Goal: Transaction & Acquisition: Purchase product/service

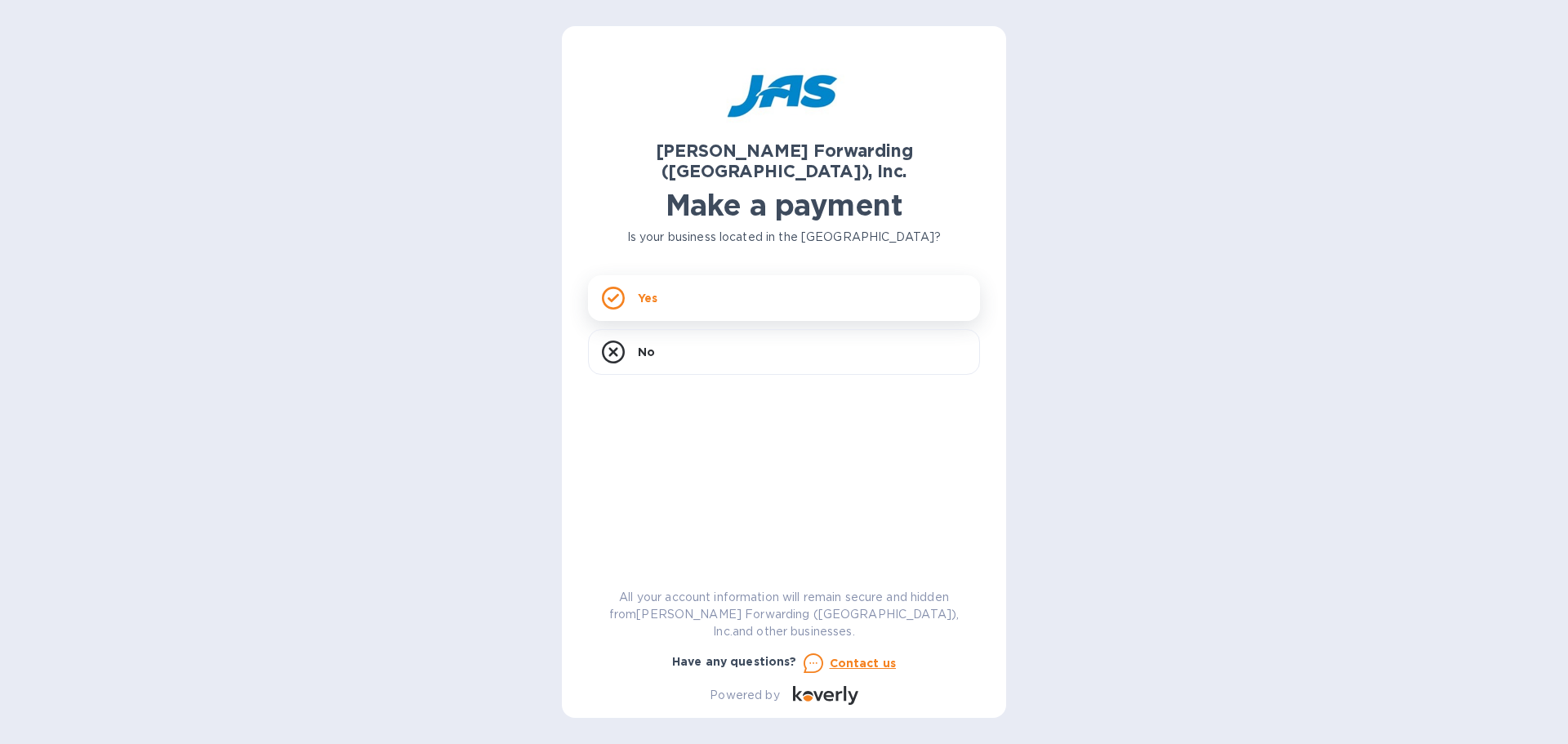
click at [756, 275] on div "Yes" at bounding box center [784, 298] width 392 height 46
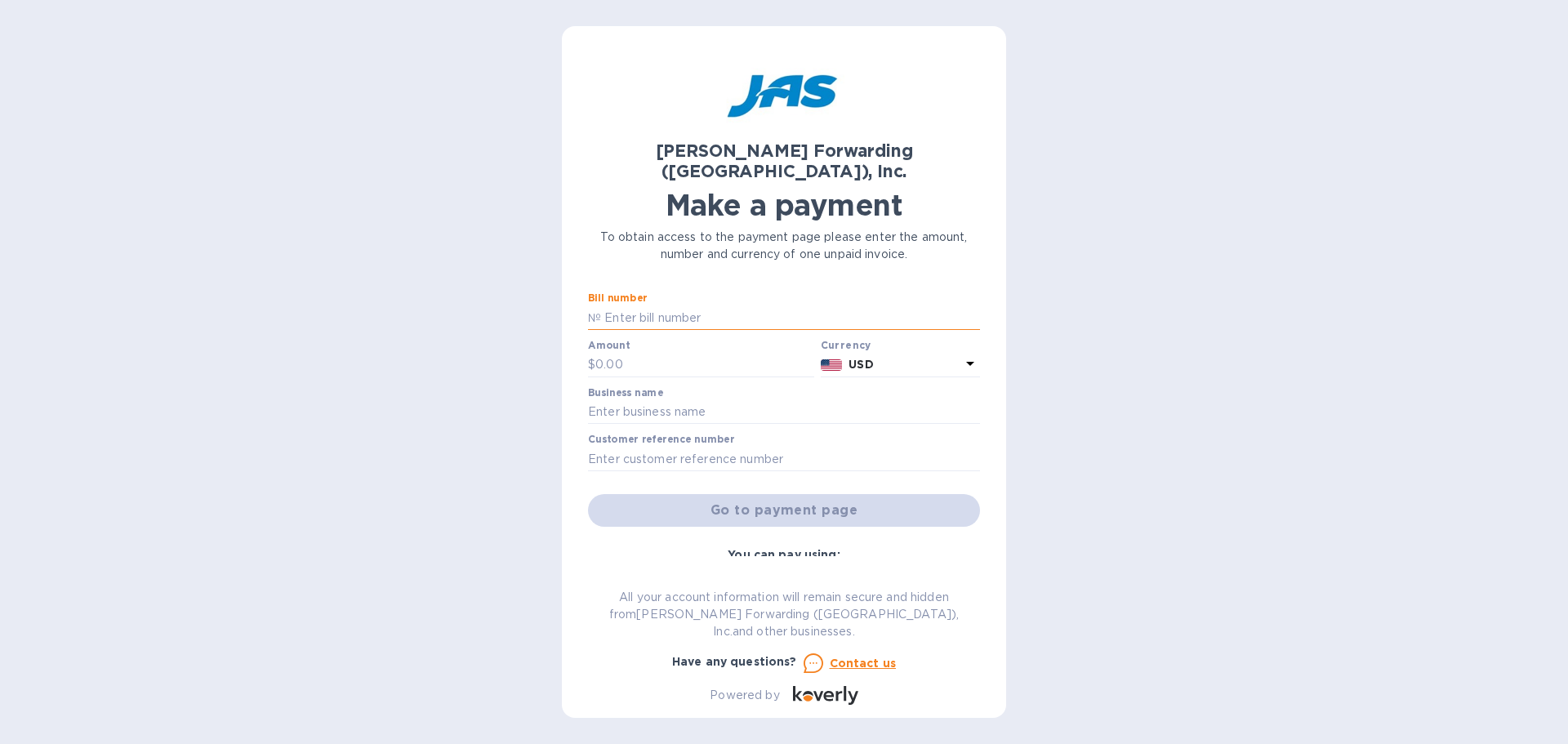
click at [704, 306] on input "text" at bounding box center [790, 318] width 379 height 25
type input "l"
type input "LAX503346803"
click at [680, 353] on input "text" at bounding box center [704, 365] width 219 height 25
click at [660, 353] on input "text" at bounding box center [704, 365] width 219 height 25
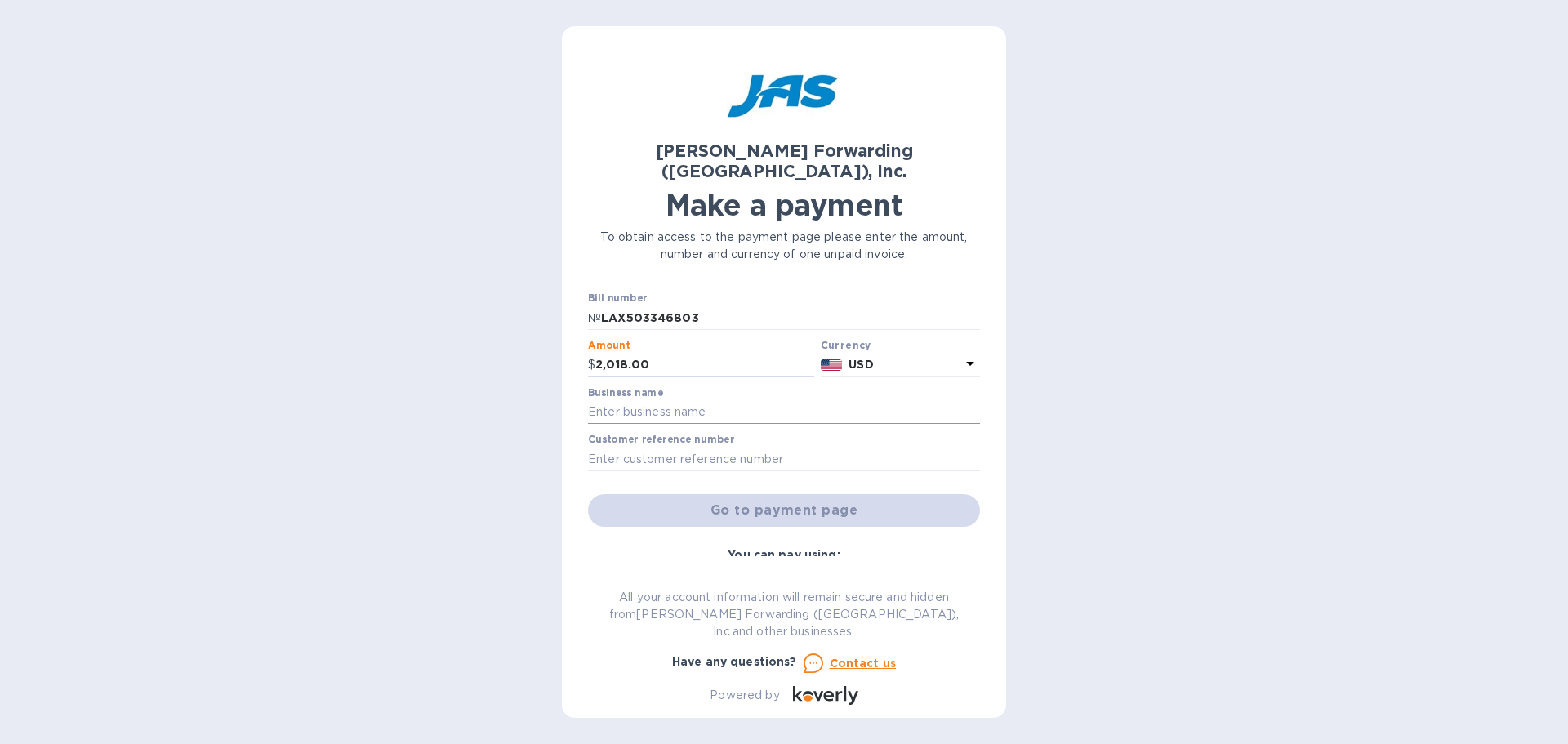
type input "2,018.00"
click at [665, 401] on input "text" at bounding box center [784, 412] width 392 height 25
type input "Ryadon, LLC"
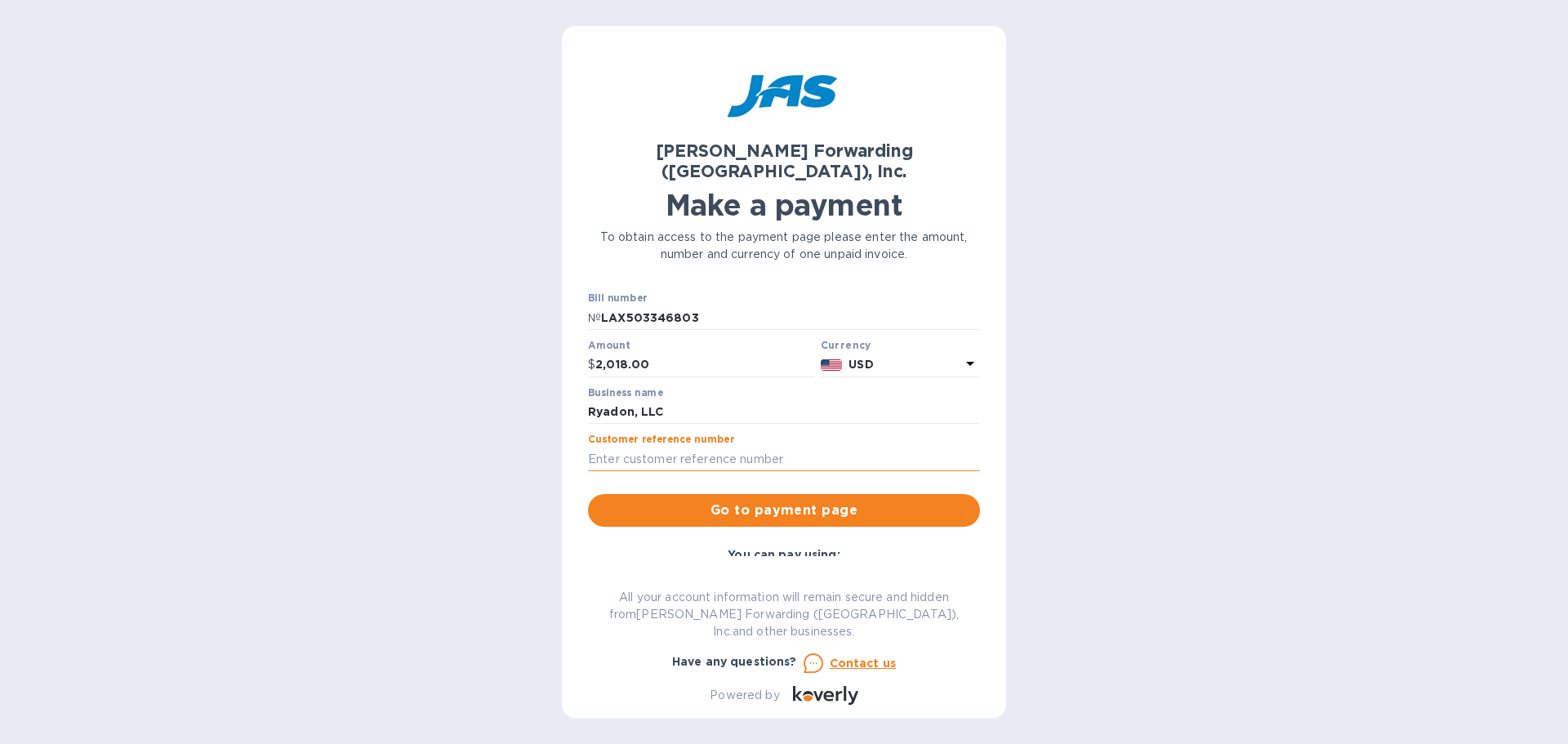
click at [602, 447] on input "text" at bounding box center [784, 459] width 392 height 25
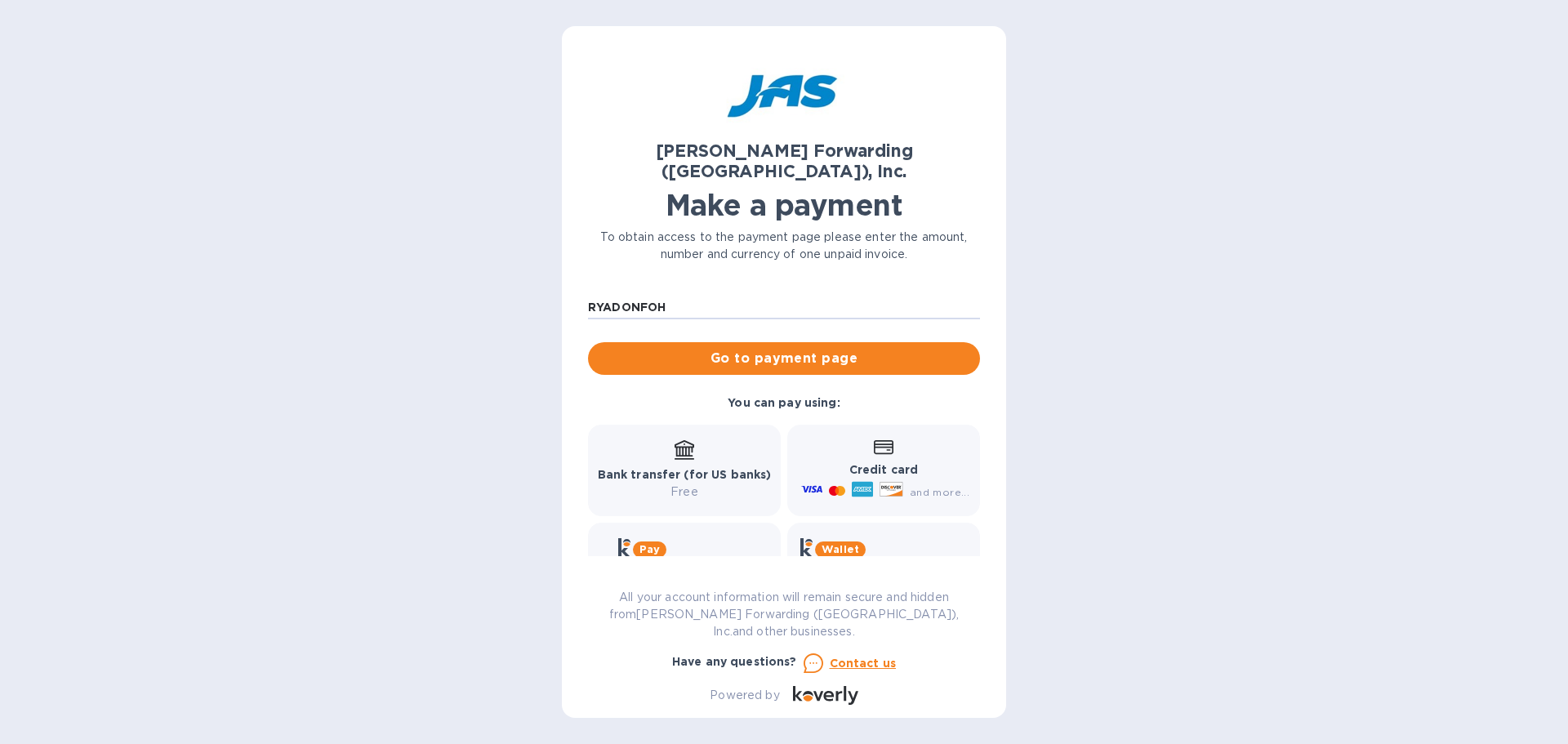
scroll to position [164, 0]
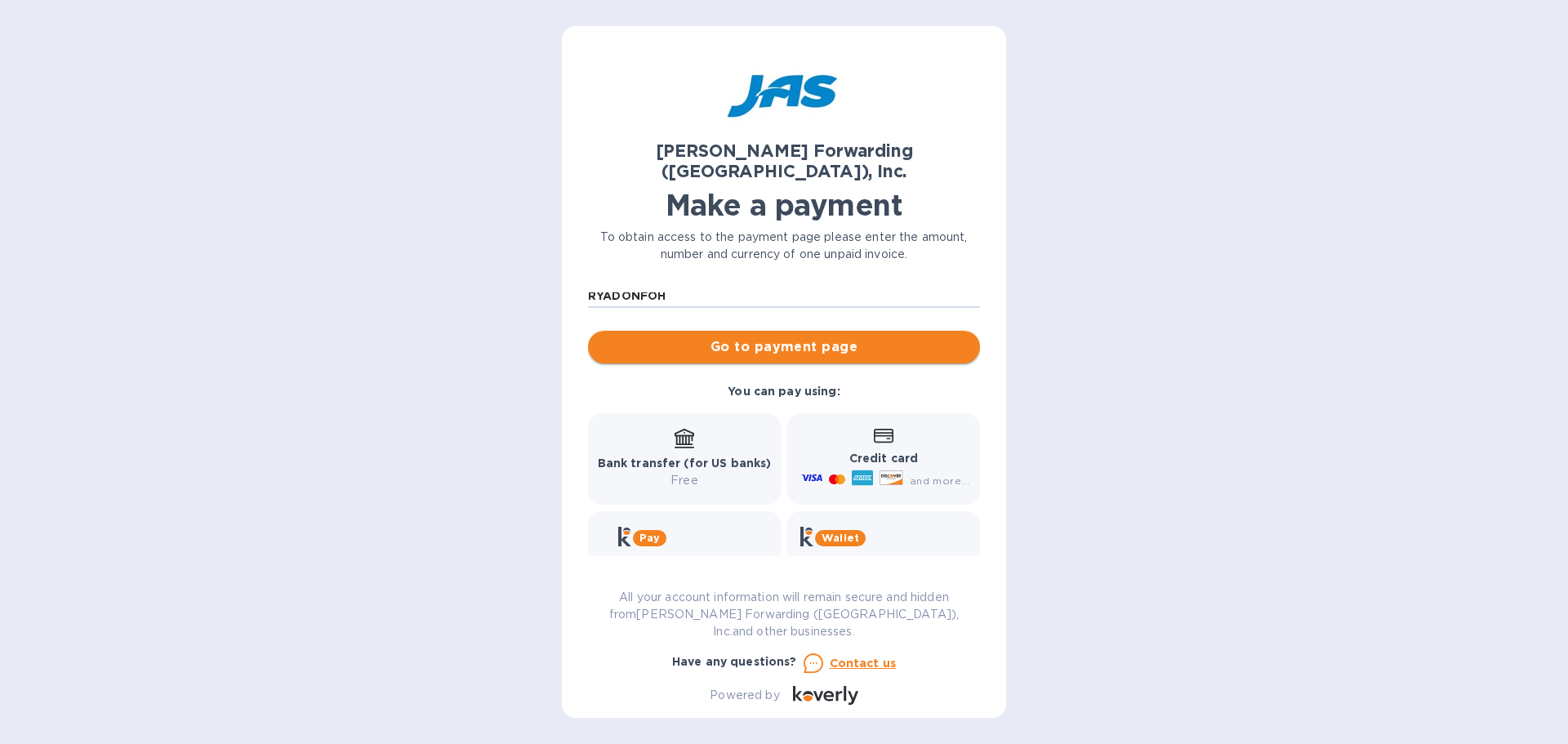
type input "RYADONFOH"
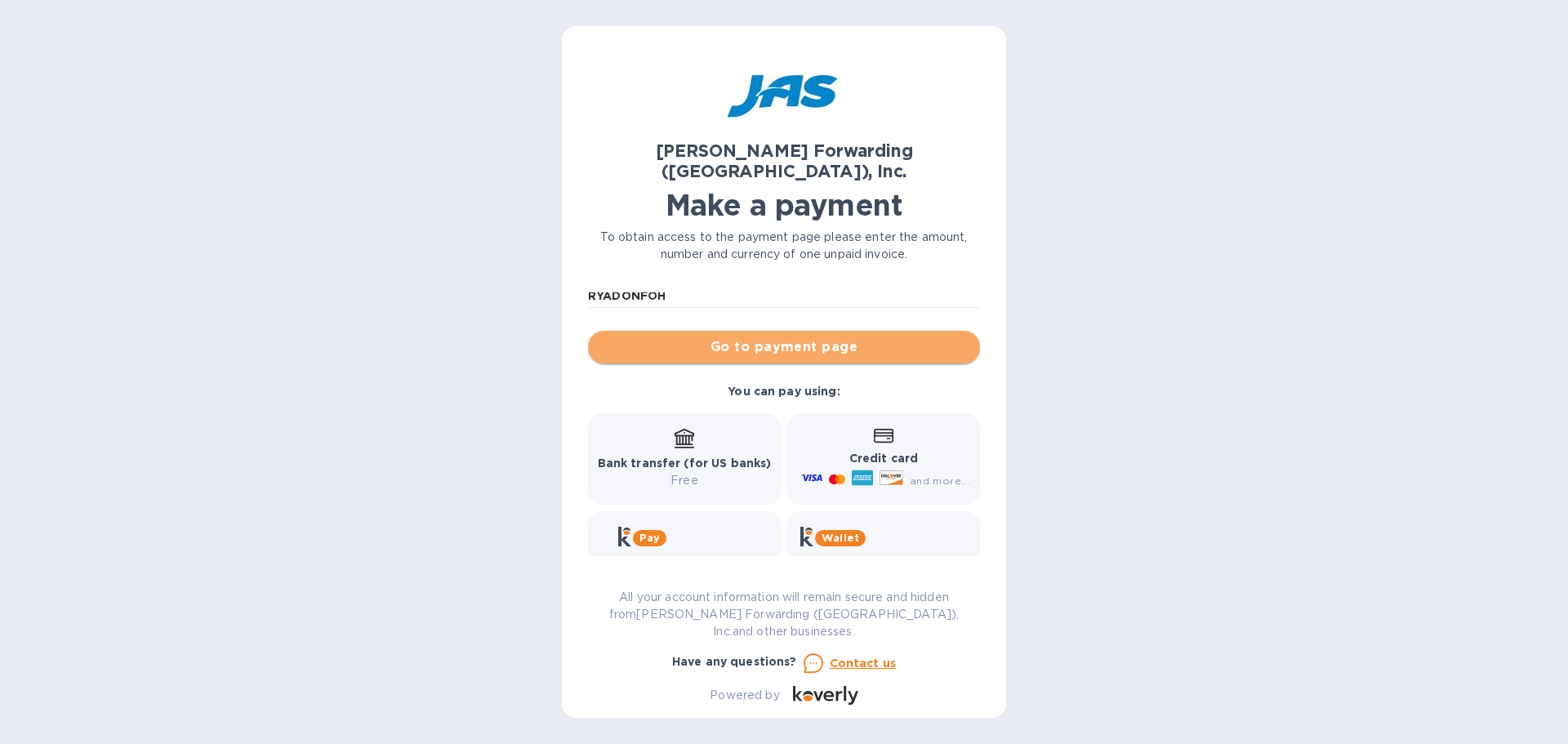
click at [787, 337] on span "Go to payment page" at bounding box center [784, 347] width 365 height 20
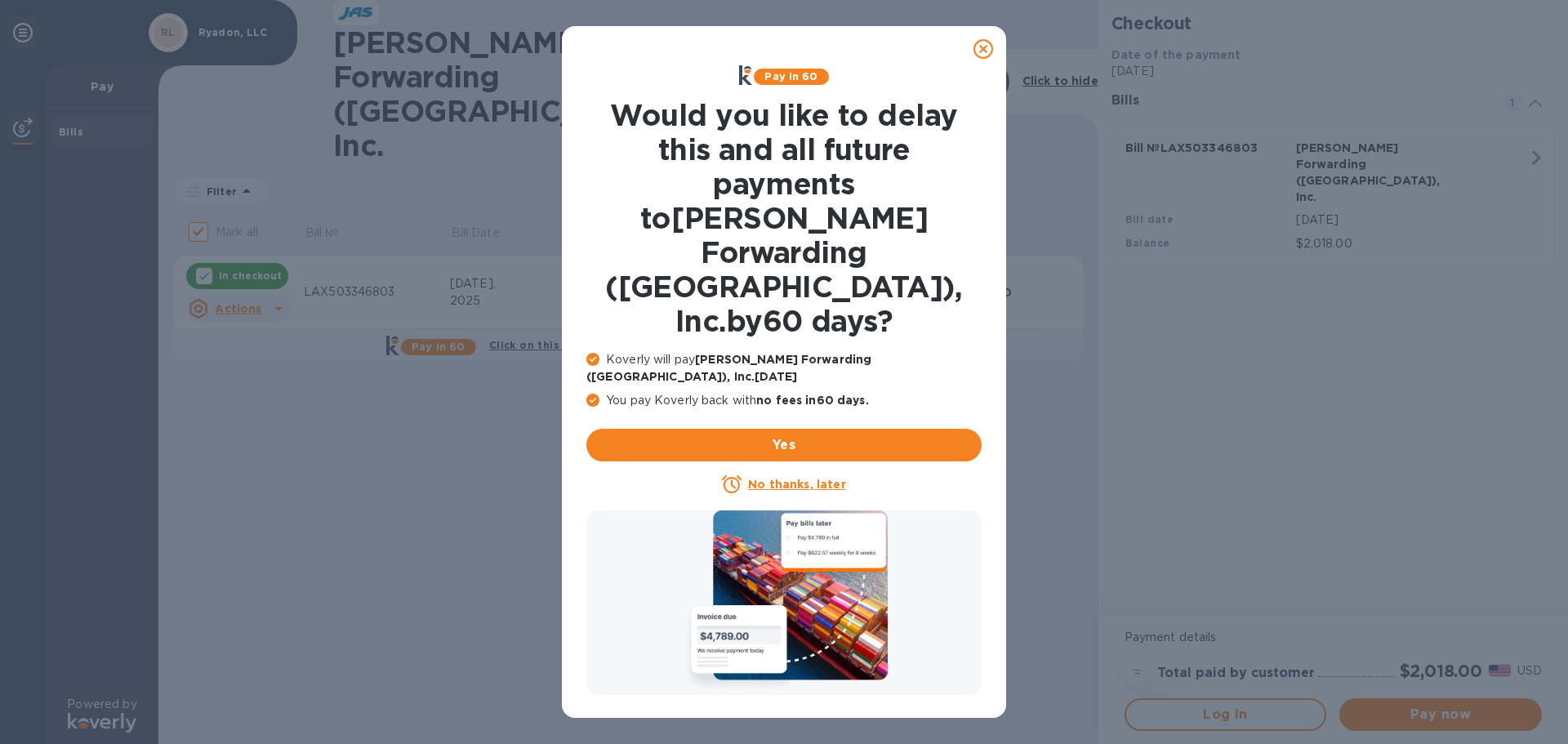
click at [983, 54] on icon at bounding box center [983, 49] width 20 height 20
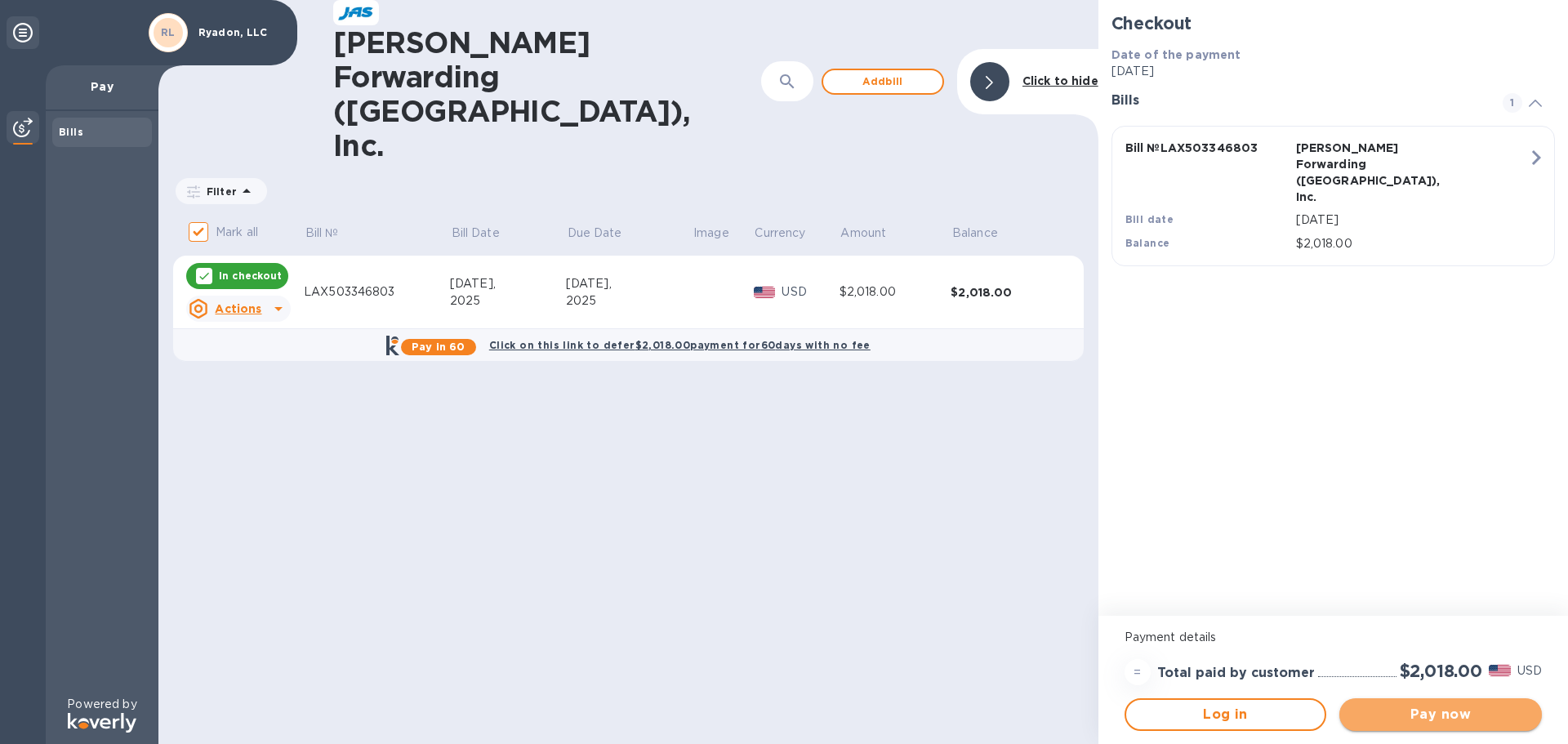
click at [1425, 715] on span "Pay now" at bounding box center [1439, 714] width 176 height 20
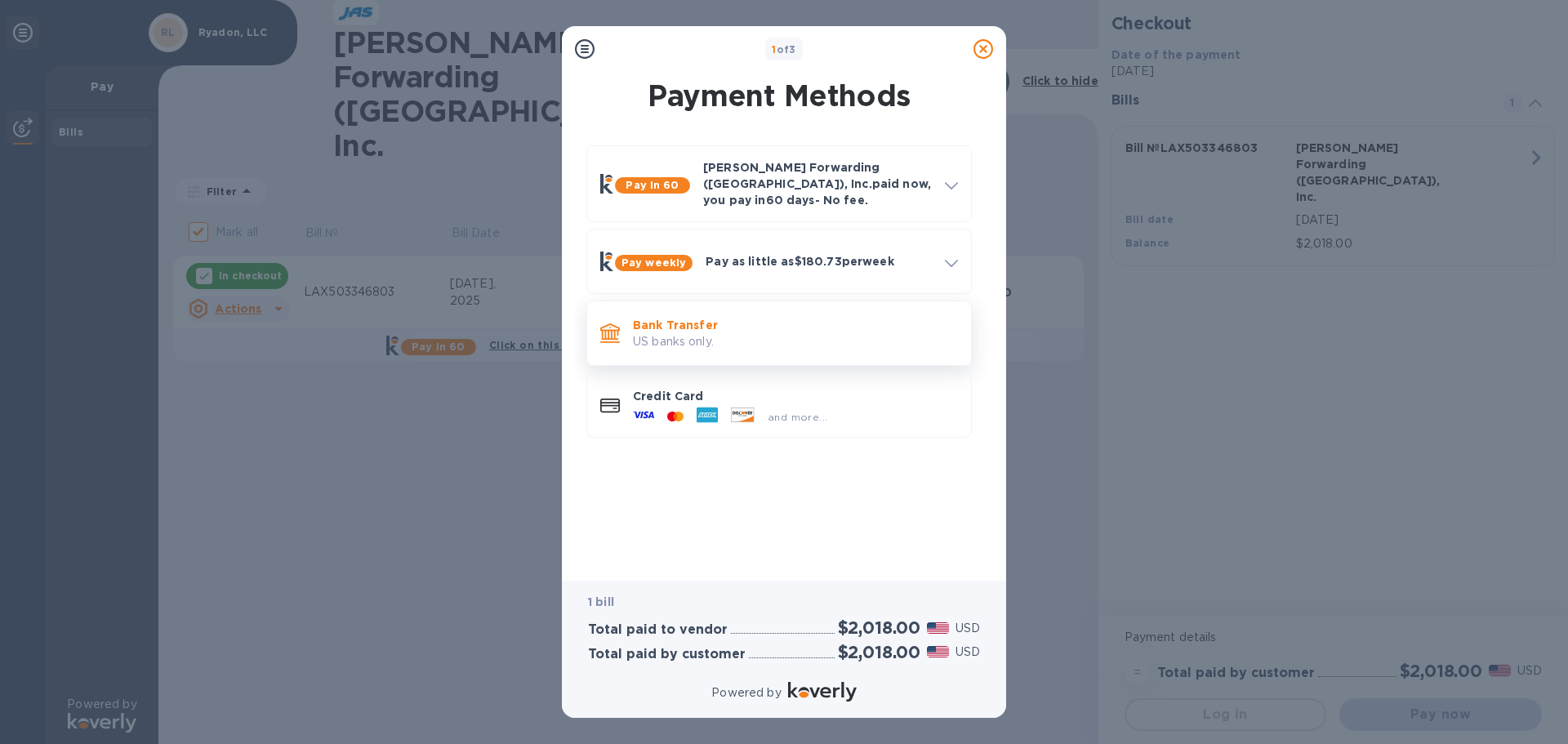
click at [711, 317] on p "Bank Transfer" at bounding box center [795, 325] width 325 height 16
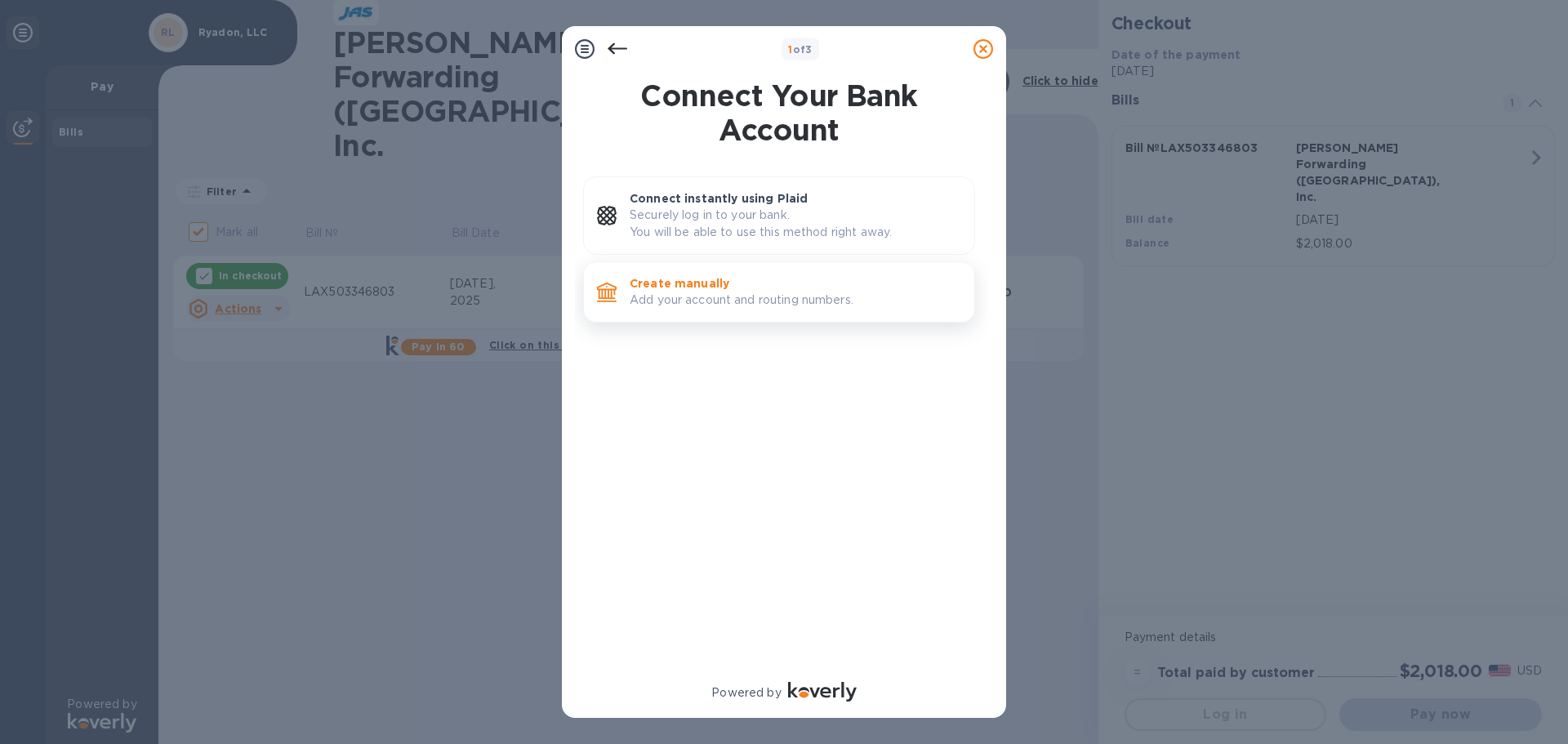
click at [707, 296] on p "Add your account and routing numbers." at bounding box center [795, 300] width 331 height 17
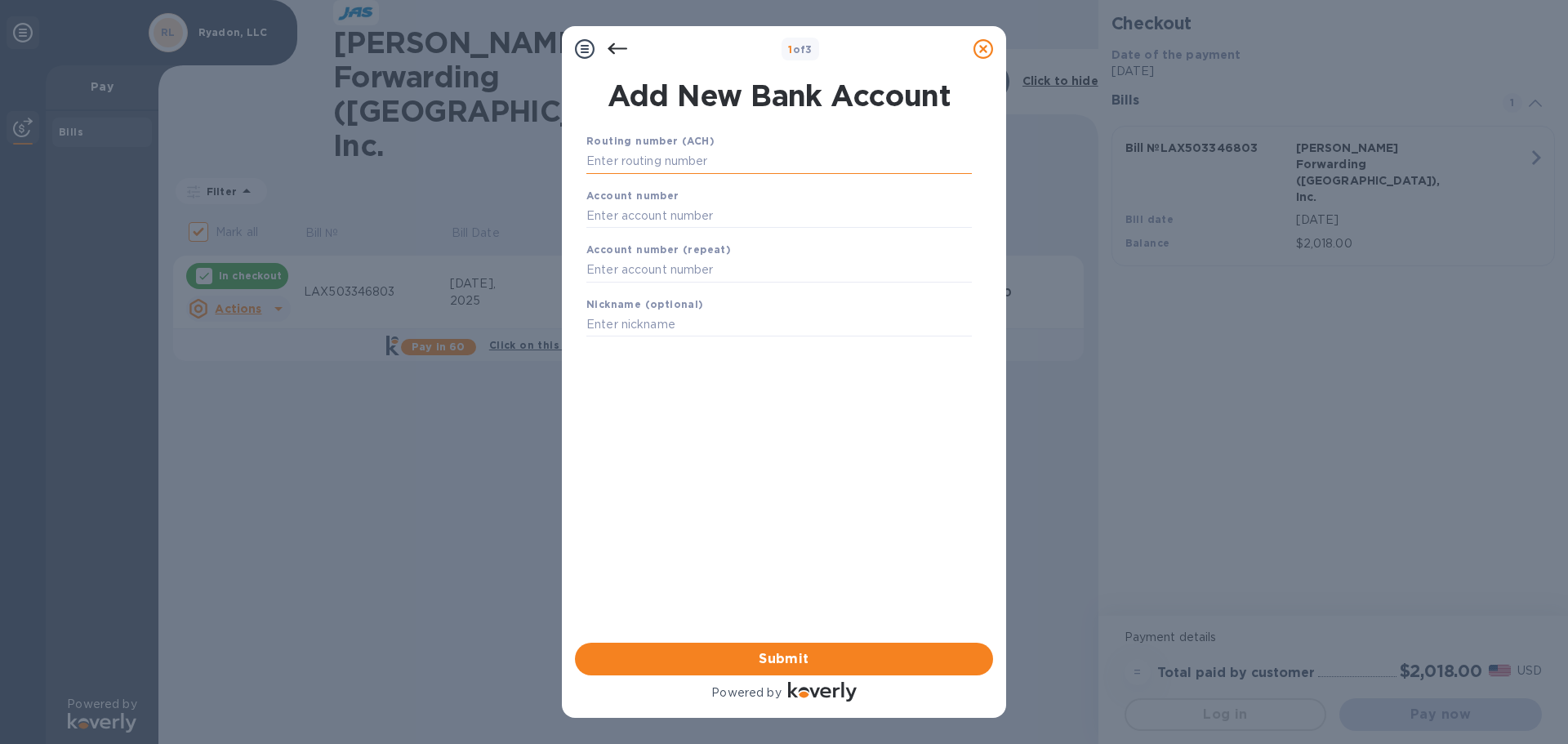
click at [703, 158] on input "text" at bounding box center [778, 161] width 385 height 25
type input "075911852"
click at [697, 228] on input "text" at bounding box center [778, 236] width 385 height 25
type input "1002331297"
click at [679, 290] on input "text" at bounding box center [778, 291] width 385 height 25
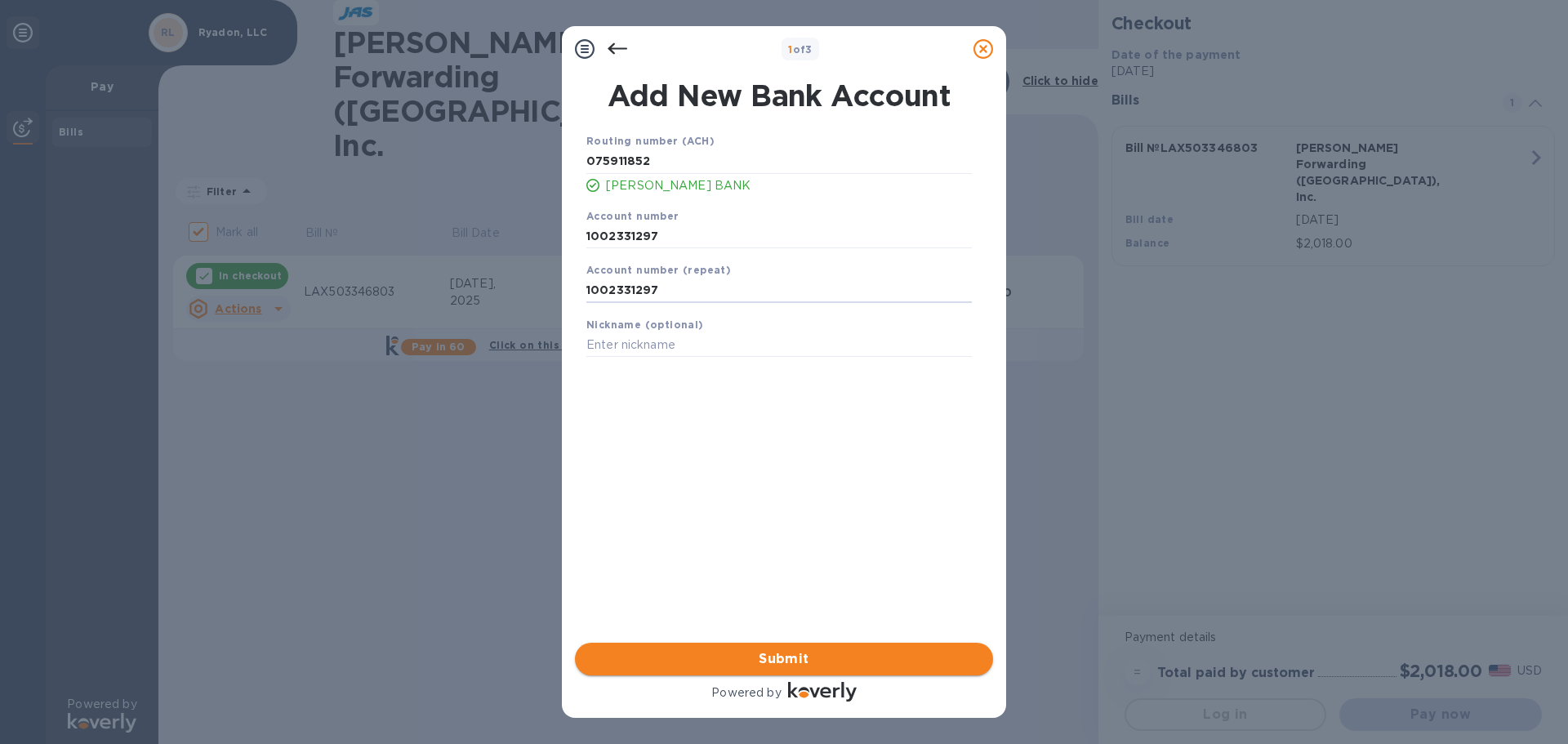
type input "1002331297"
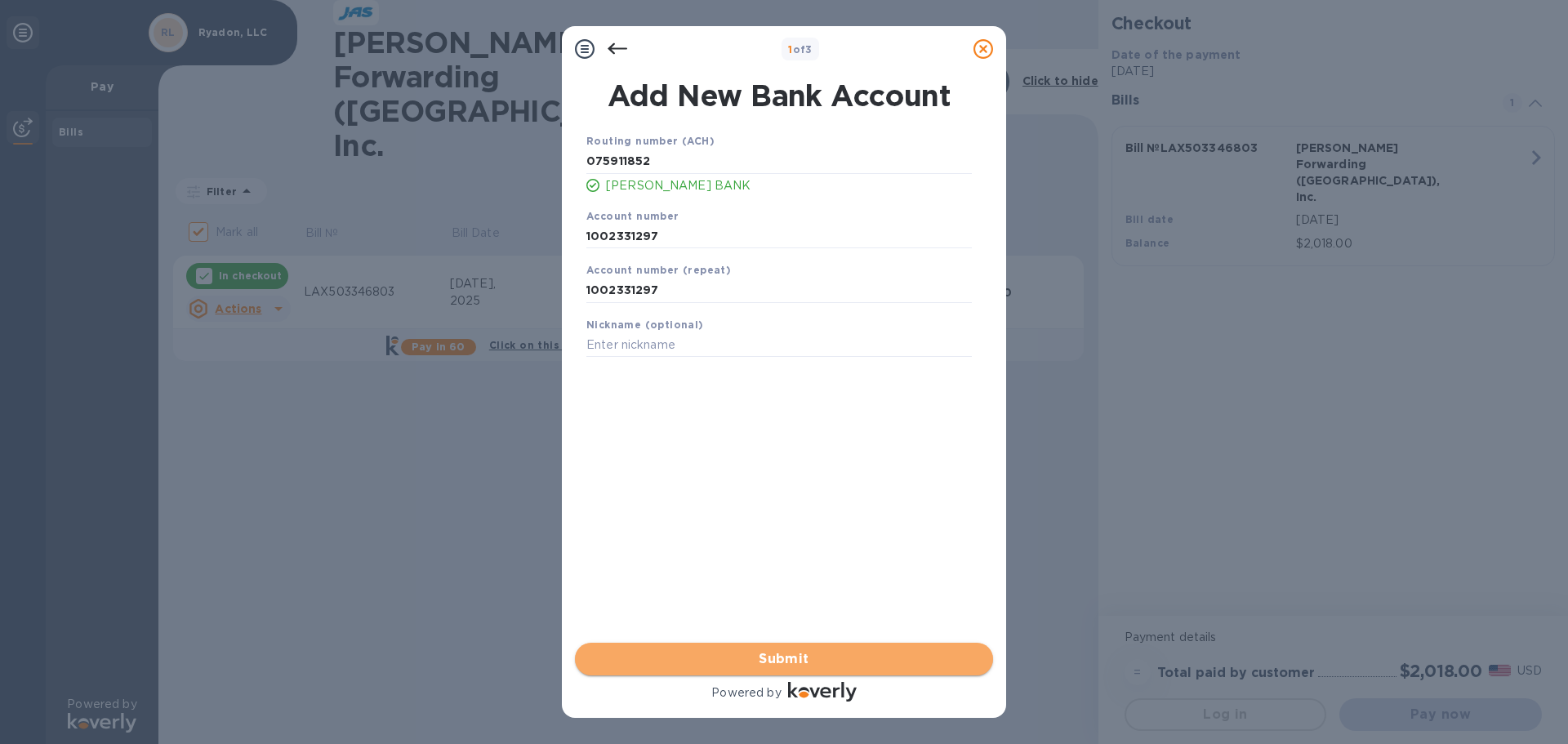
click at [789, 660] on span "Submit" at bounding box center [784, 659] width 392 height 20
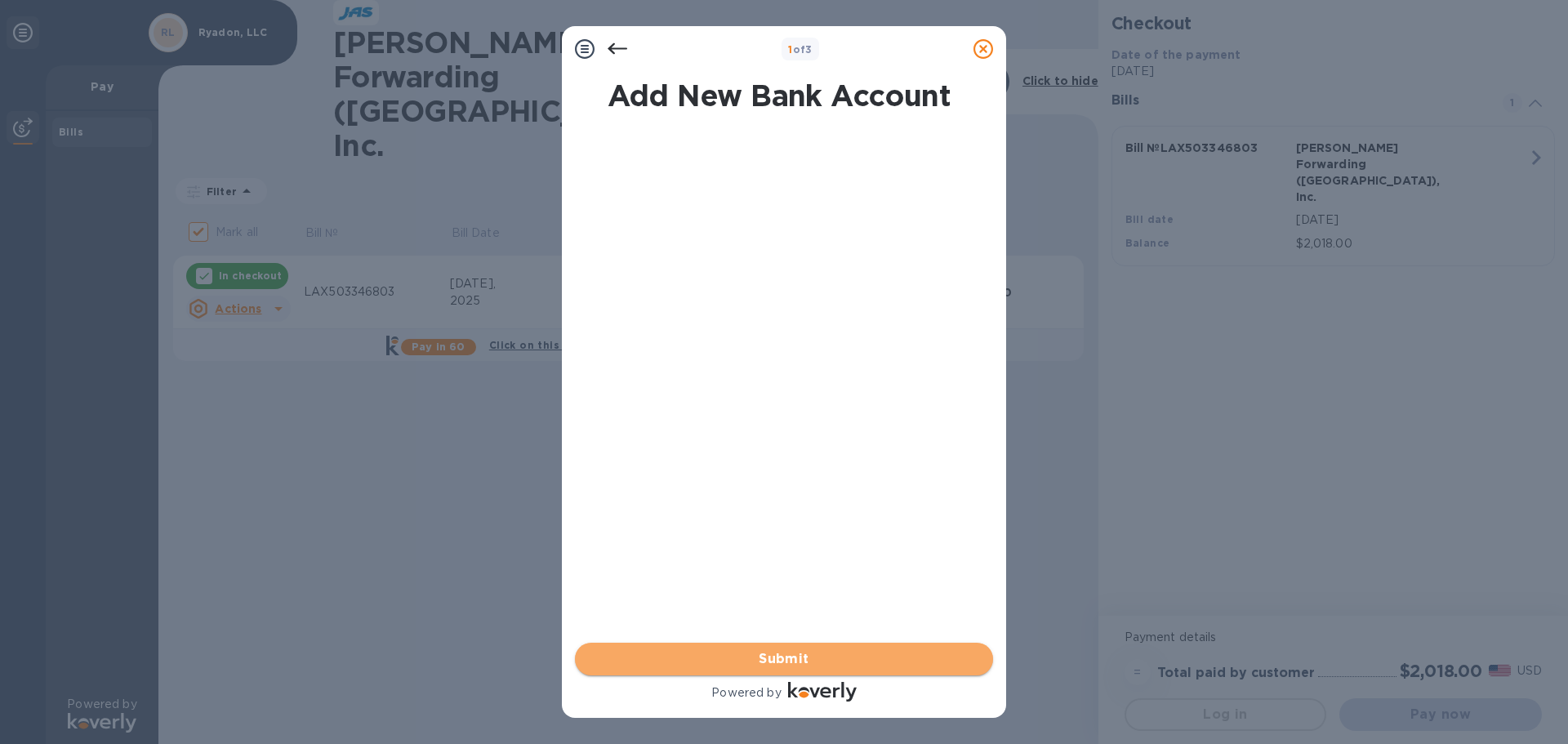
click at [789, 660] on span "Submit" at bounding box center [784, 659] width 392 height 20
